Goal: Navigation & Orientation: Find specific page/section

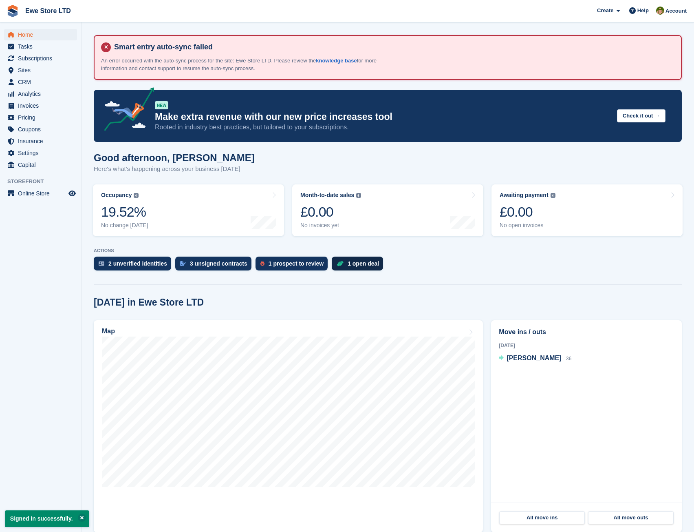
scroll to position [122, 0]
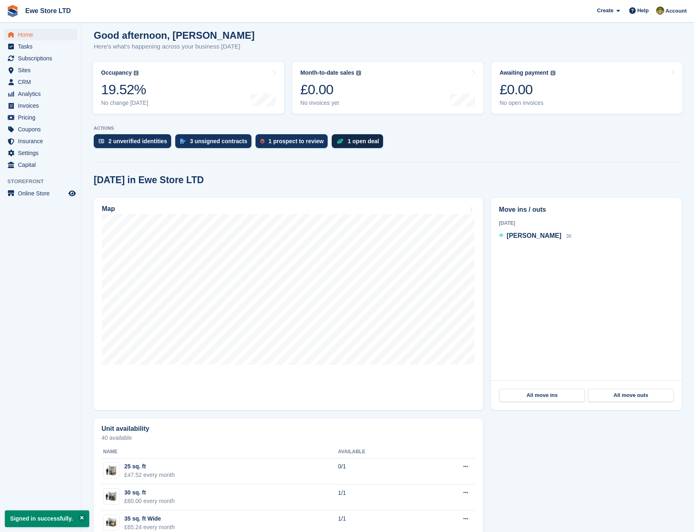
click at [350, 142] on div "1 open deal" at bounding box center [363, 141] width 31 height 7
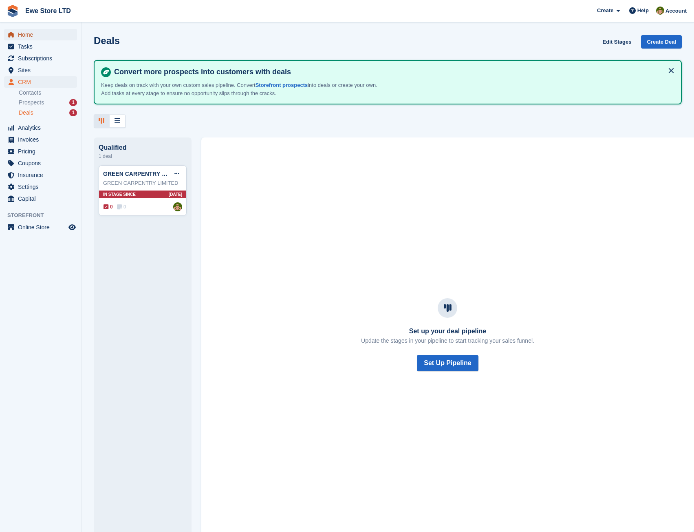
click at [28, 33] on span "Home" at bounding box center [42, 34] width 49 height 11
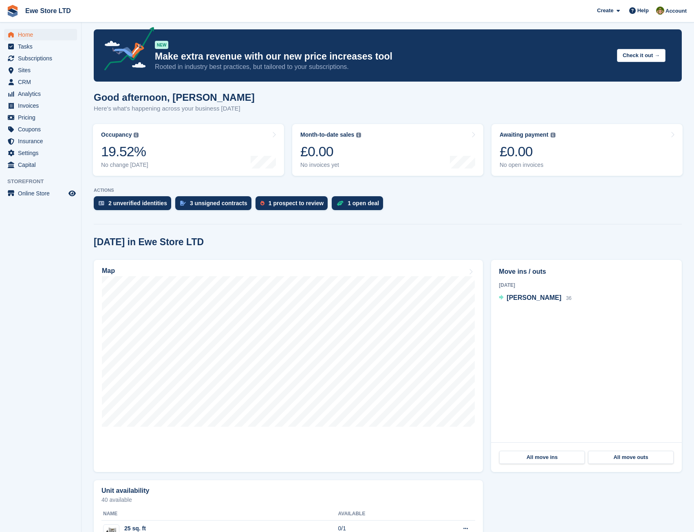
scroll to position [122, 0]
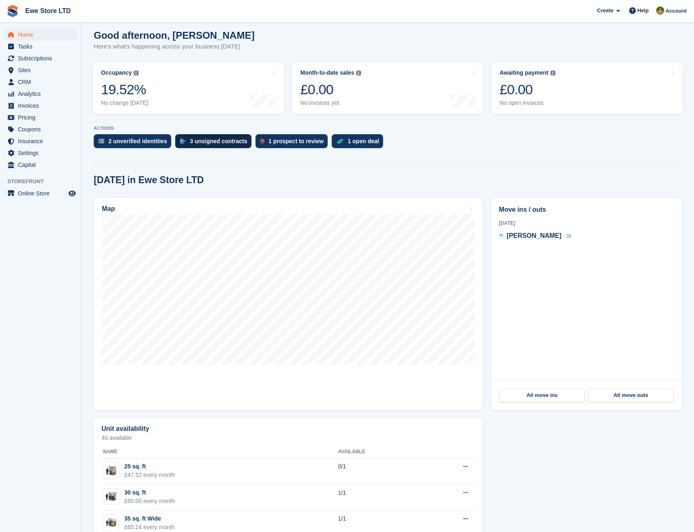
click at [214, 140] on div "3 unsigned contracts" at bounding box center [218, 141] width 57 height 7
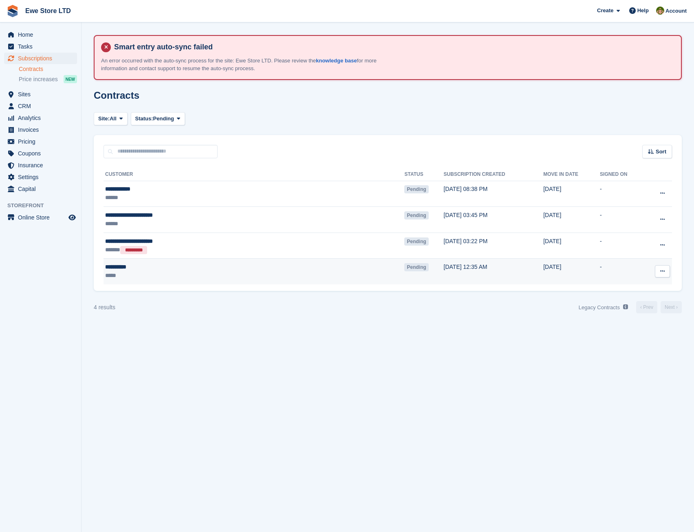
click at [666, 270] on button at bounding box center [662, 271] width 15 height 12
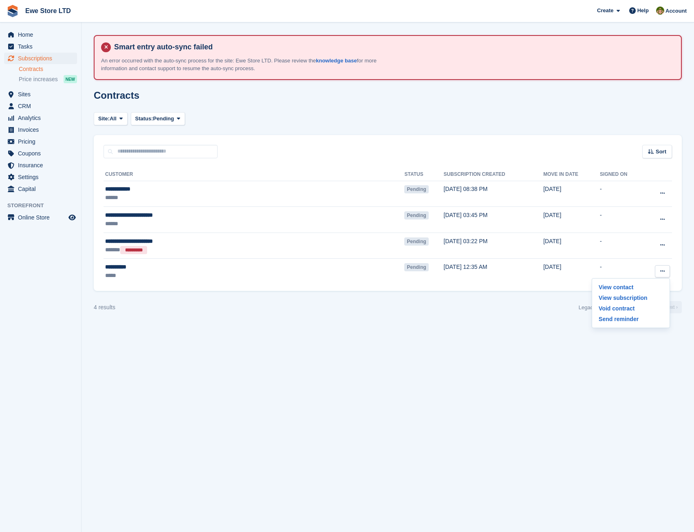
click at [310, 302] on div "4 results Legacy Contracts See a list of Contracts from before they were built …" at bounding box center [388, 307] width 588 height 13
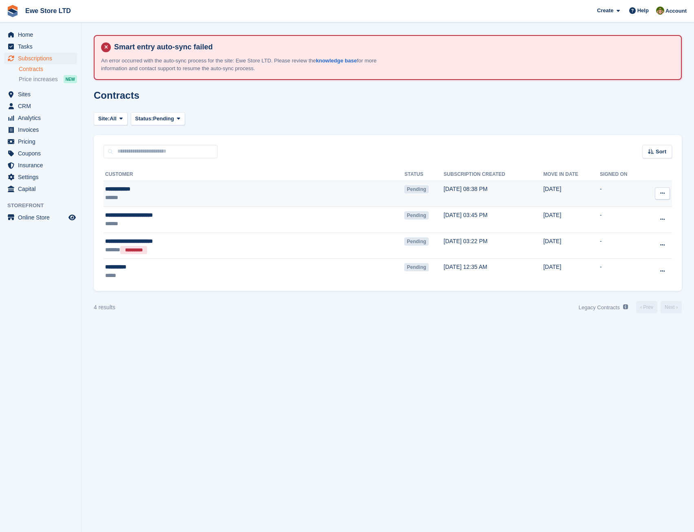
click at [657, 194] on button at bounding box center [662, 193] width 15 height 12
click at [626, 210] on p "View contact" at bounding box center [631, 209] width 71 height 11
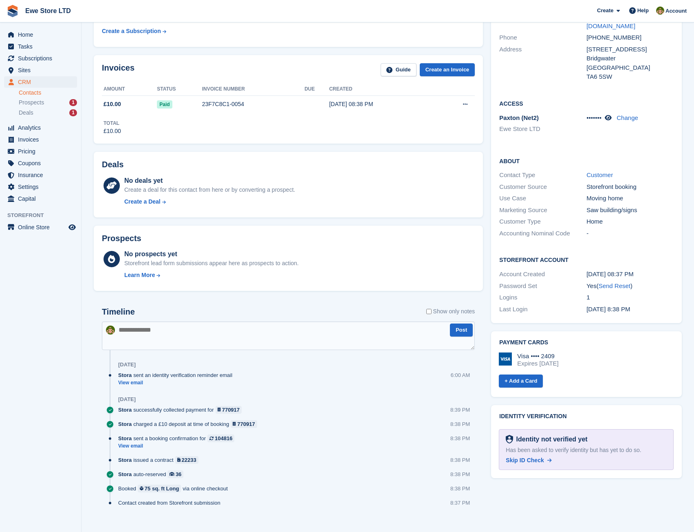
scroll to position [165, 0]
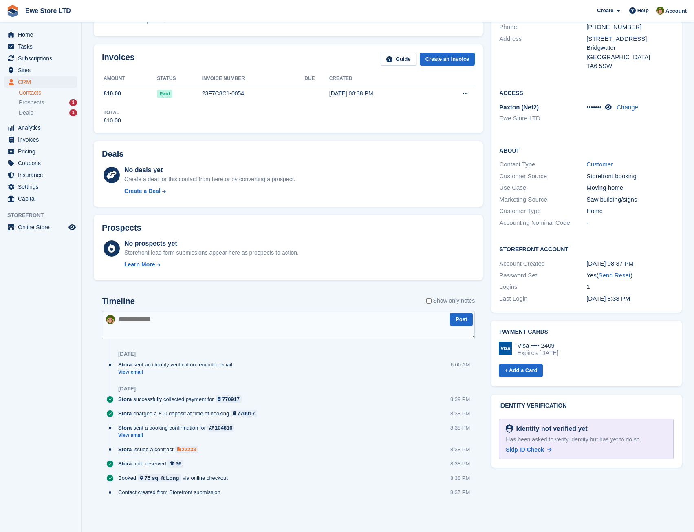
click at [190, 450] on div "22233" at bounding box center [189, 449] width 15 height 8
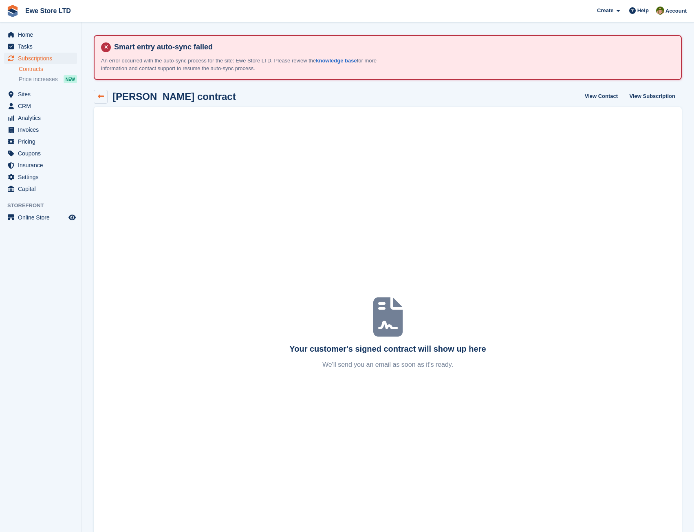
click at [100, 100] on link at bounding box center [101, 97] width 14 height 14
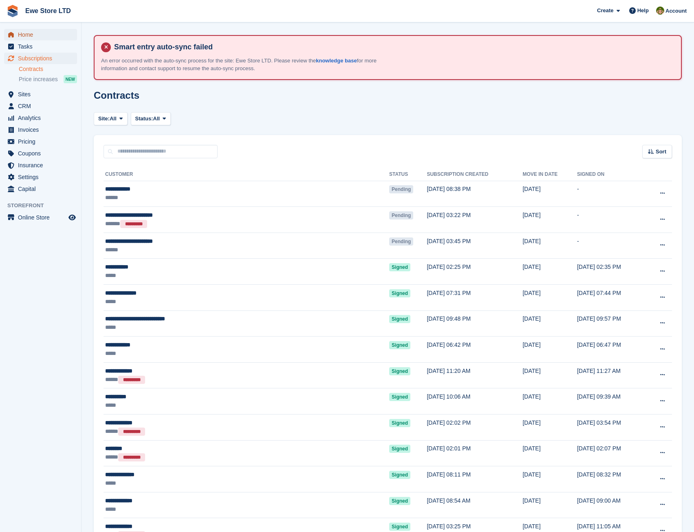
click at [30, 31] on span "Home" at bounding box center [42, 34] width 49 height 11
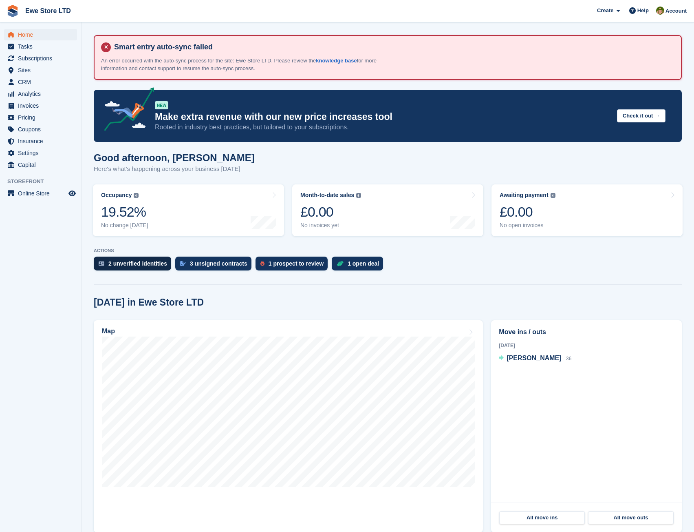
click at [159, 266] on div "2 unverified identities" at bounding box center [137, 263] width 59 height 7
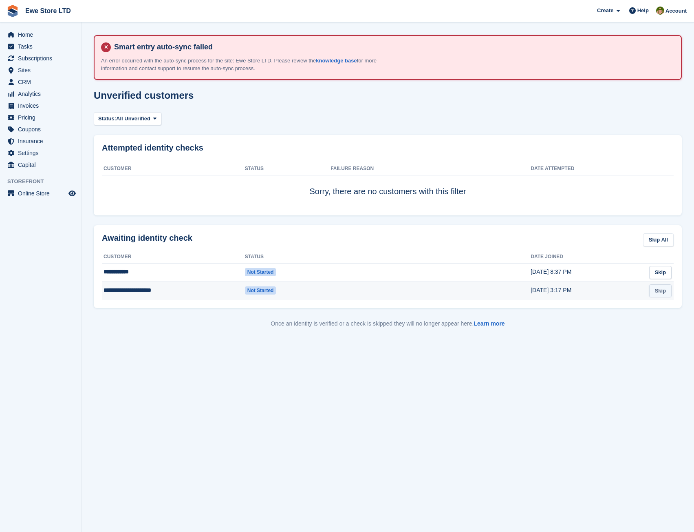
click at [657, 290] on link "Skip" at bounding box center [661, 290] width 22 height 13
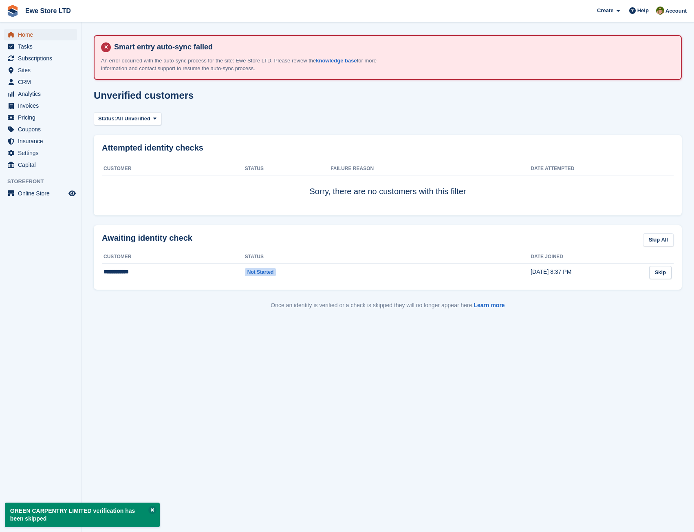
click at [27, 35] on span "Home" at bounding box center [42, 34] width 49 height 11
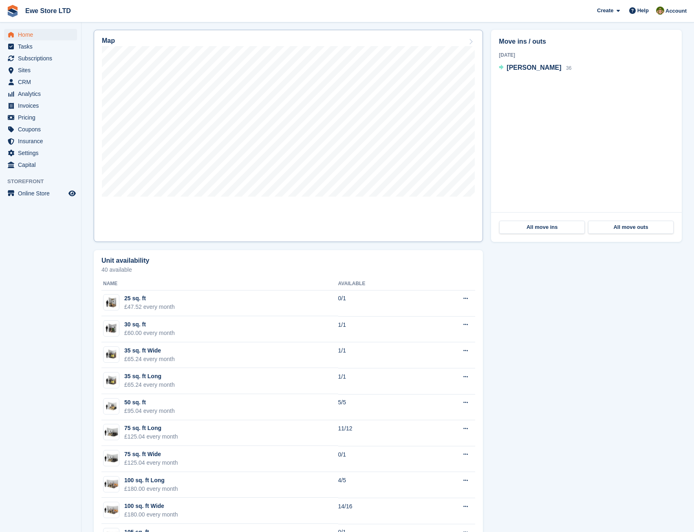
scroll to position [245, 0]
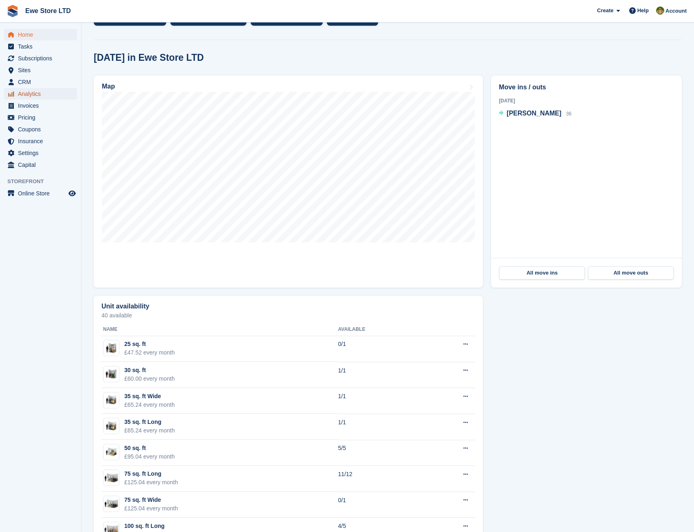
click at [46, 91] on span "Analytics" at bounding box center [42, 93] width 49 height 11
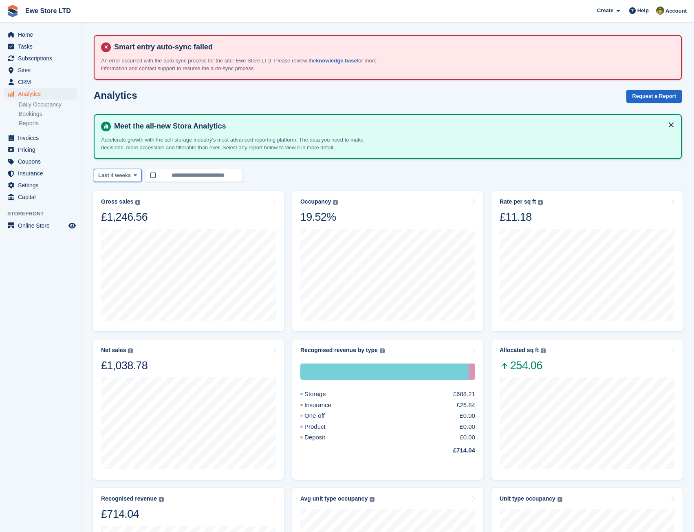
click at [127, 174] on span "Last 4 weeks" at bounding box center [114, 175] width 33 height 8
click at [114, 256] on link "Last 6 months" at bounding box center [132, 253] width 71 height 15
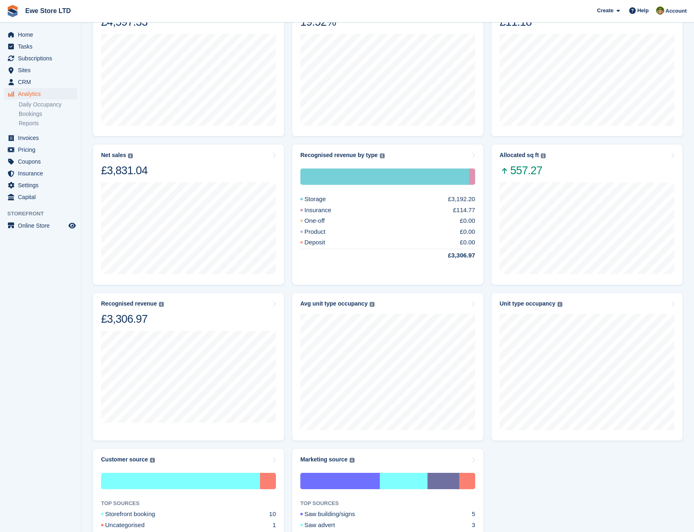
scroll to position [96, 0]
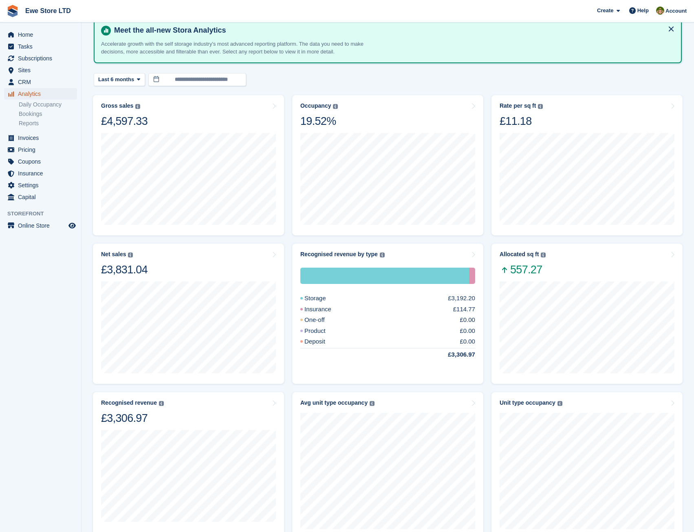
click at [51, 99] on span "Analytics" at bounding box center [42, 93] width 49 height 11
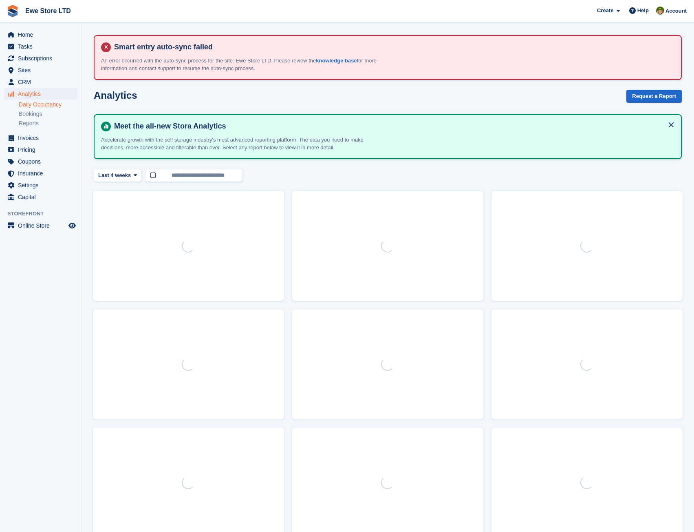
click at [54, 105] on link "Daily Occupancy" at bounding box center [48, 105] width 58 height 8
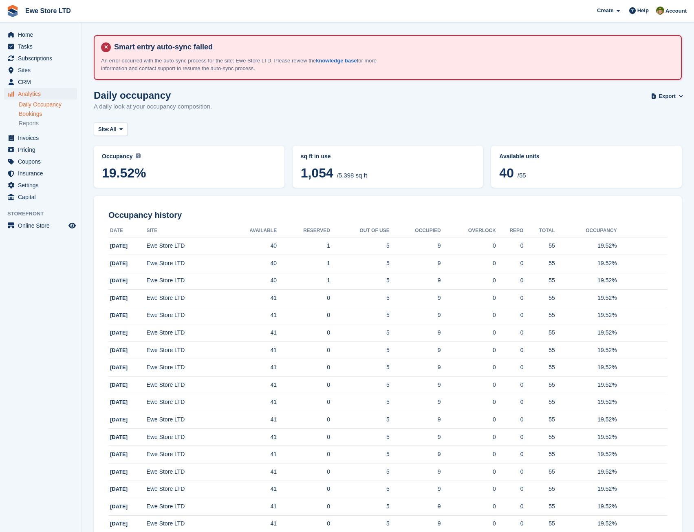
click at [38, 115] on link "Bookings" at bounding box center [48, 114] width 58 height 8
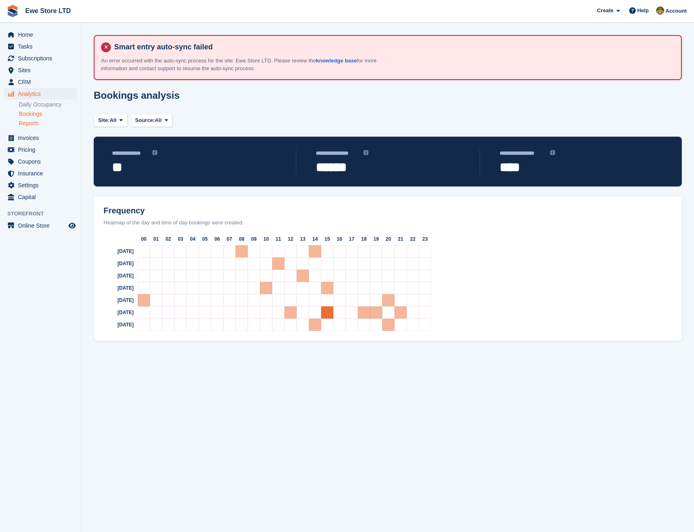
click at [41, 124] on link "Reports" at bounding box center [48, 123] width 58 height 8
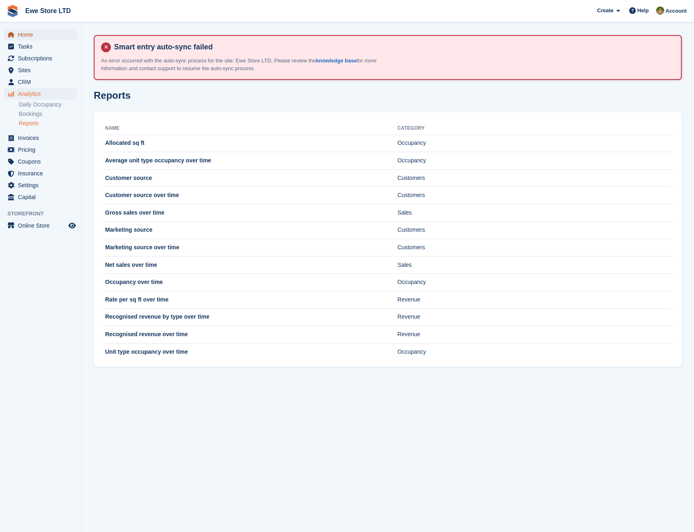
click at [29, 33] on span "Home" at bounding box center [42, 34] width 49 height 11
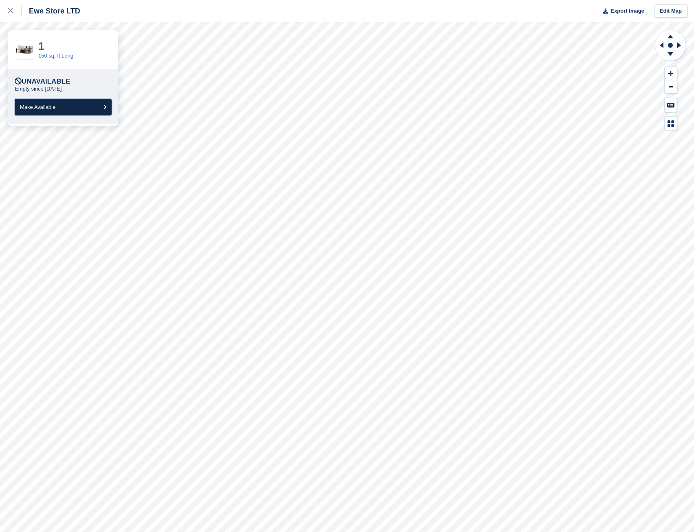
click at [44, 108] on span "Make Available" at bounding box center [37, 107] width 35 height 6
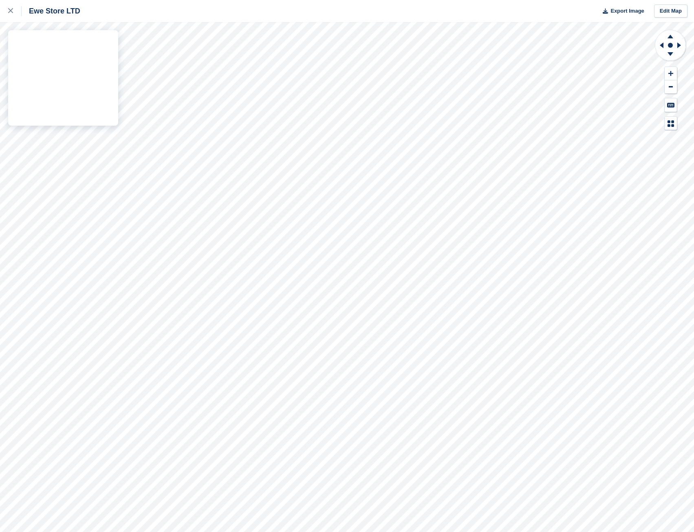
click at [46, 51] on div "Ewe Store LTD Export Image Edit Map" at bounding box center [347, 266] width 694 height 532
click at [110, 91] on div "Ewe Store LTD Export Image Edit Map" at bounding box center [347, 266] width 694 height 532
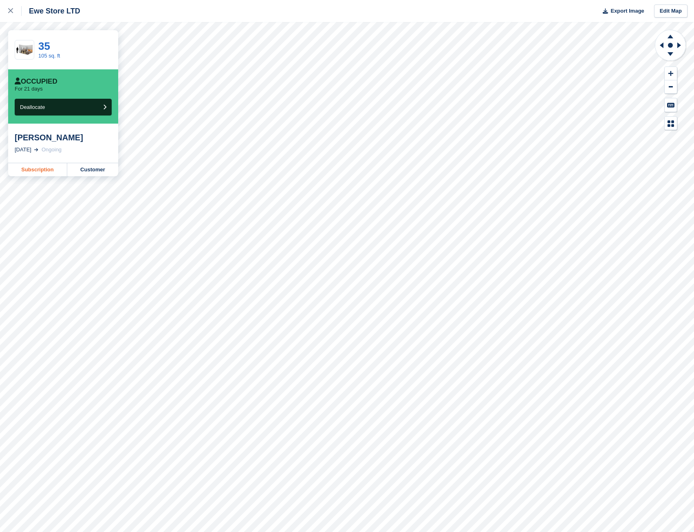
click at [48, 167] on link "Subscription" at bounding box center [37, 169] width 59 height 13
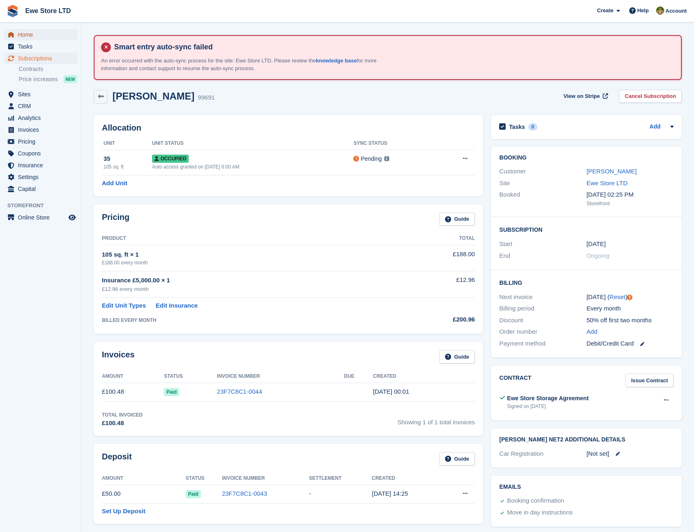
click at [34, 39] on span "Home" at bounding box center [42, 34] width 49 height 11
